Goal: Navigation & Orientation: Find specific page/section

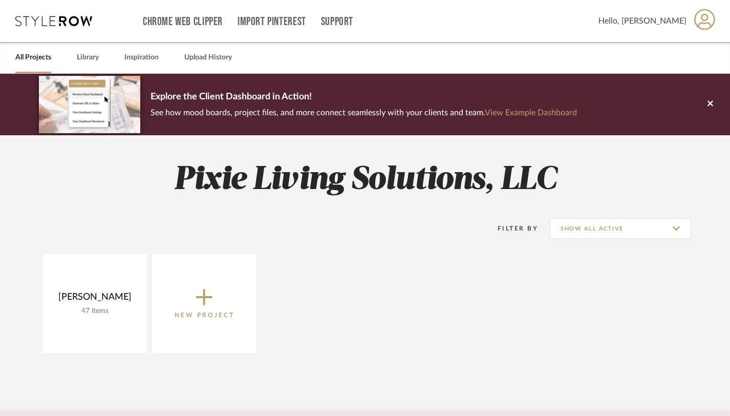
click at [672, 24] on span "Hello, [PERSON_NAME]" at bounding box center [643, 21] width 88 height 12
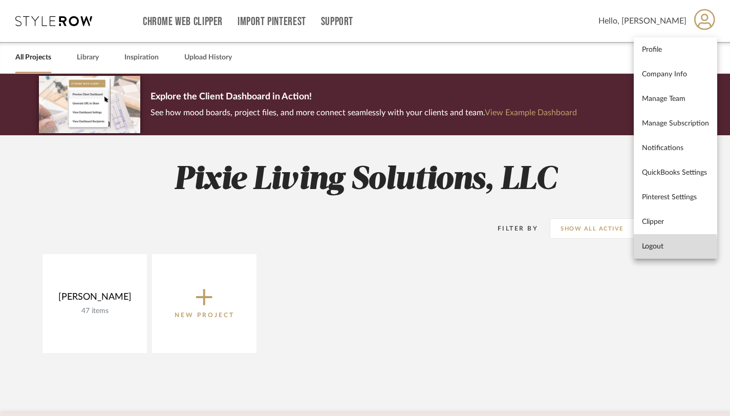
click at [653, 247] on span "Logout" at bounding box center [675, 246] width 67 height 9
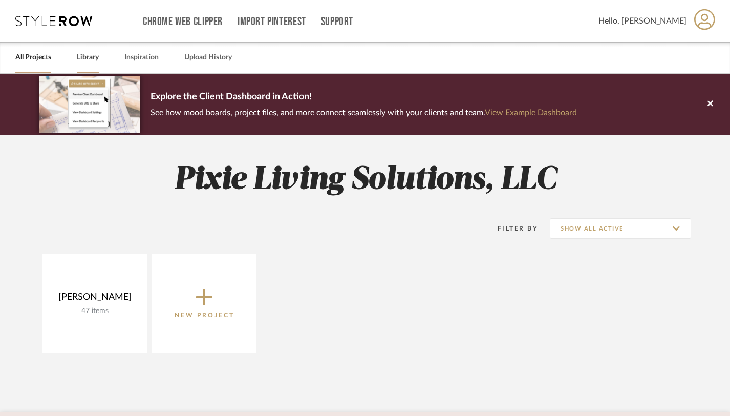
click at [89, 63] on link "Library" at bounding box center [88, 58] width 22 height 14
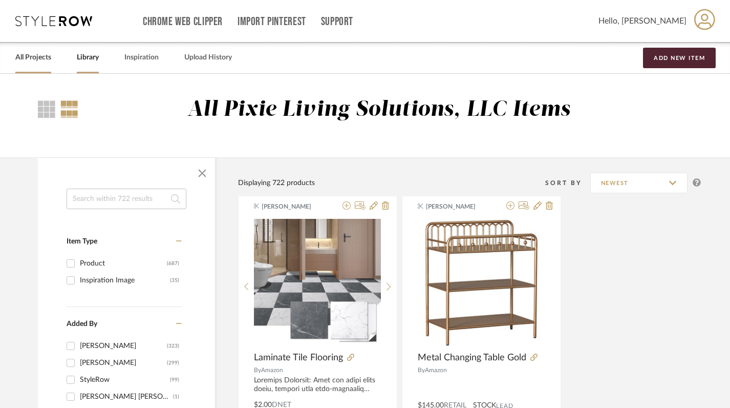
click at [38, 62] on link "All Projects" at bounding box center [33, 58] width 36 height 14
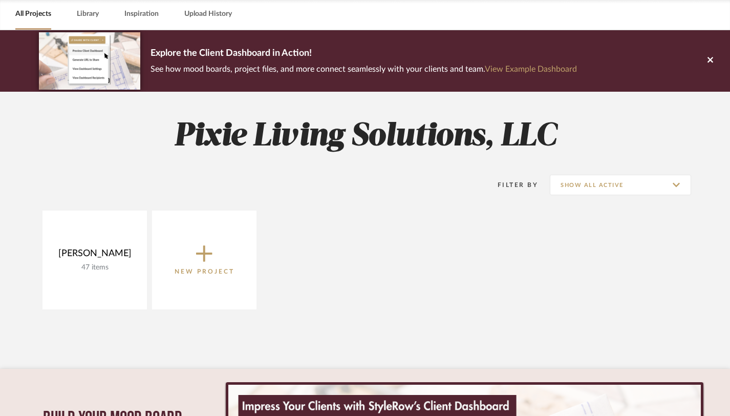
scroll to position [53, 0]
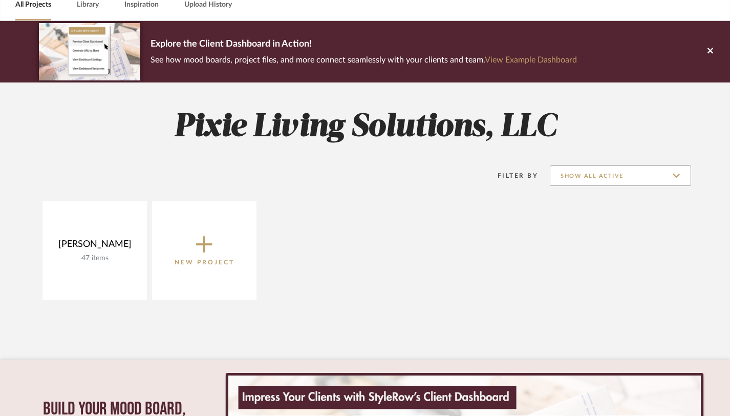
click at [565, 183] on input "Show All Active" at bounding box center [620, 175] width 141 height 20
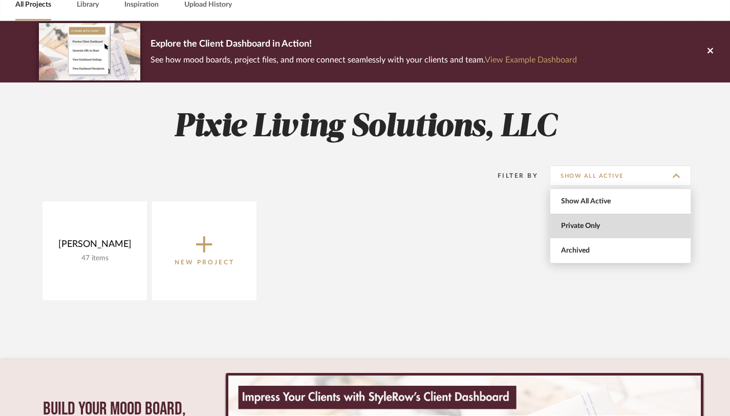
click at [587, 225] on span "Private Only" at bounding box center [621, 226] width 121 height 9
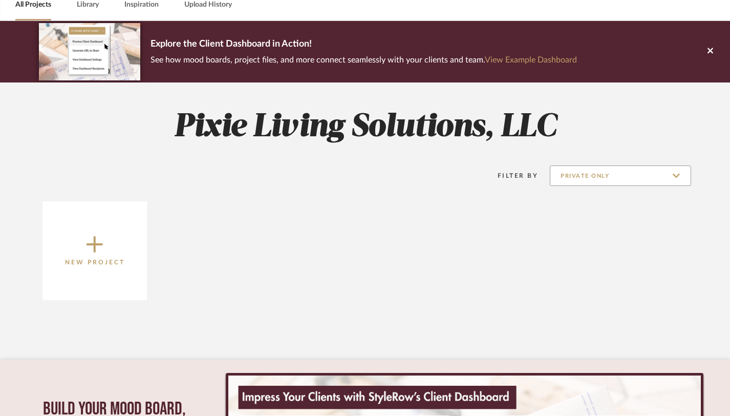
click at [588, 179] on input "Private Only" at bounding box center [620, 175] width 141 height 20
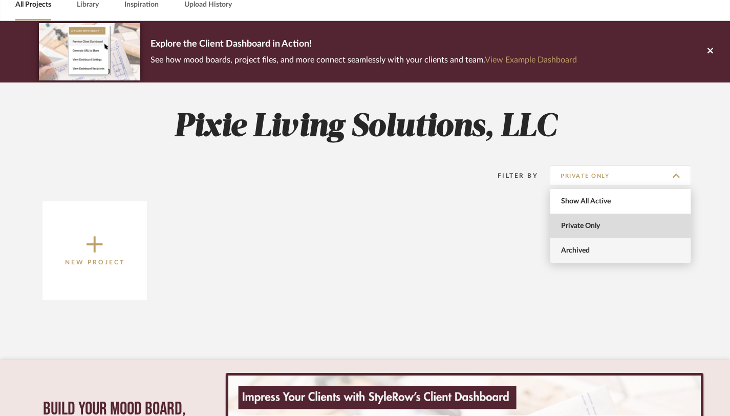
click at [584, 252] on span "Archived" at bounding box center [621, 250] width 121 height 9
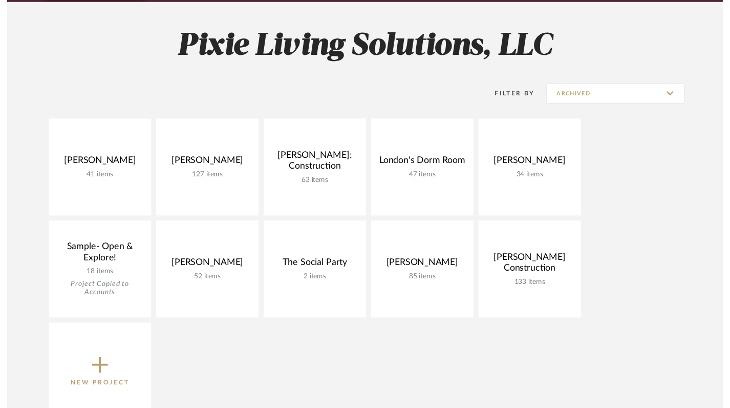
scroll to position [63, 0]
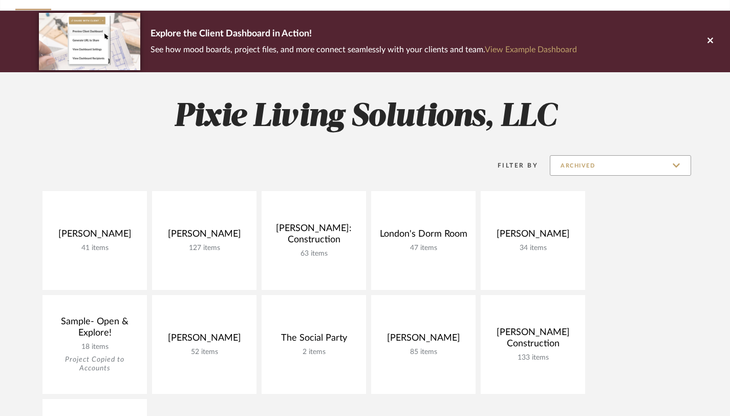
click at [603, 173] on input "Archived" at bounding box center [620, 165] width 141 height 20
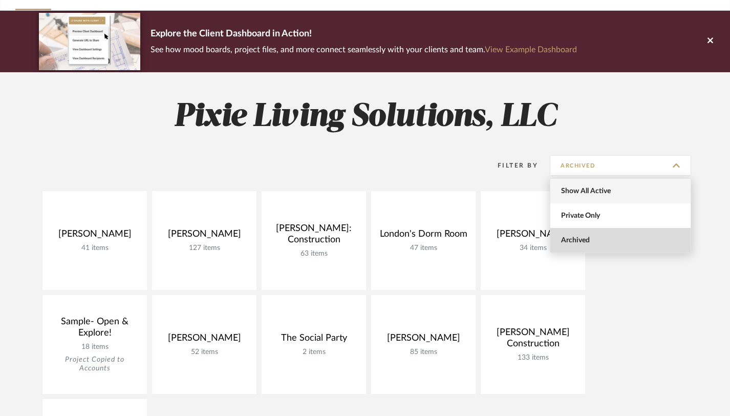
click at [596, 186] on span "Show All Active" at bounding box center [620, 191] width 140 height 25
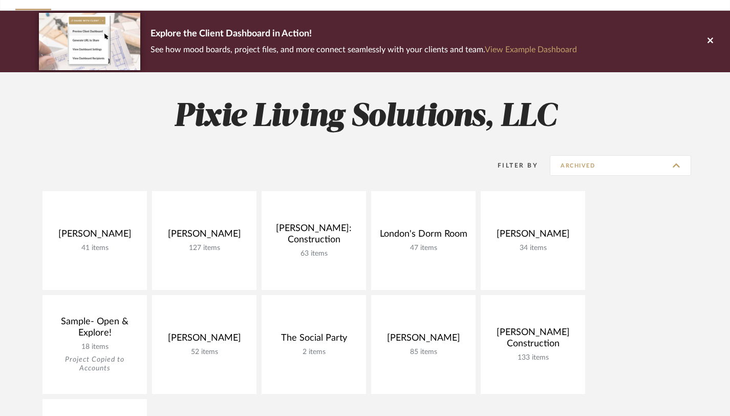
type input "Show All Active"
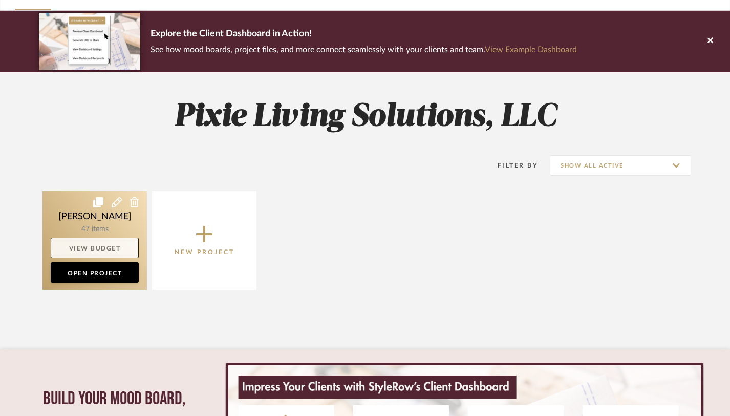
click at [131, 243] on link "View Budget" at bounding box center [95, 248] width 88 height 20
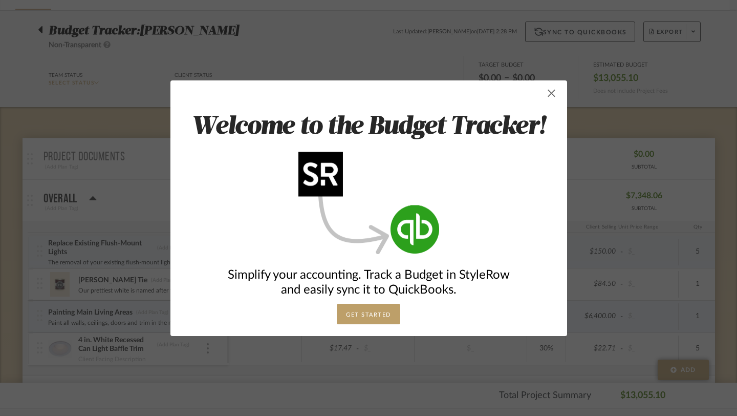
click at [548, 93] on span "button" at bounding box center [552, 93] width 20 height 20
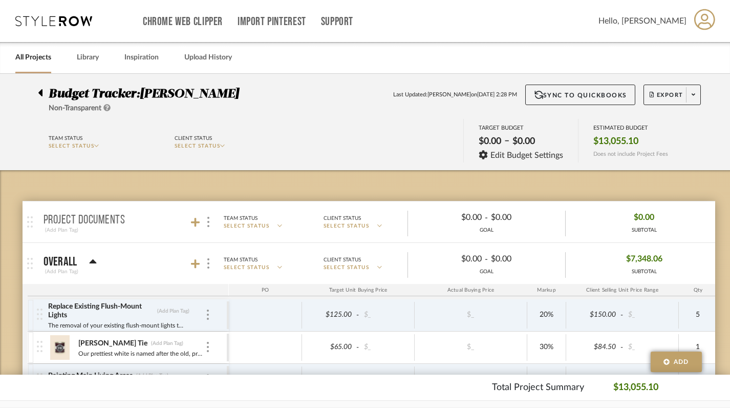
click at [37, 62] on link "All Projects" at bounding box center [33, 58] width 36 height 14
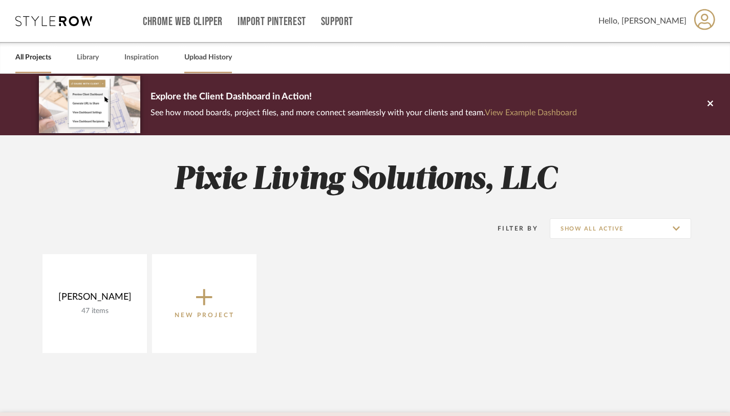
click at [215, 61] on link "Upload History" at bounding box center [208, 58] width 48 height 14
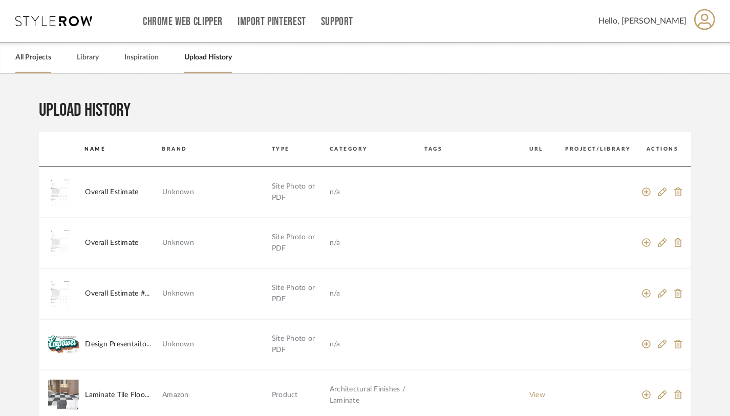
click at [23, 63] on link "All Projects" at bounding box center [33, 58] width 36 height 14
